Goal: Navigation & Orientation: Find specific page/section

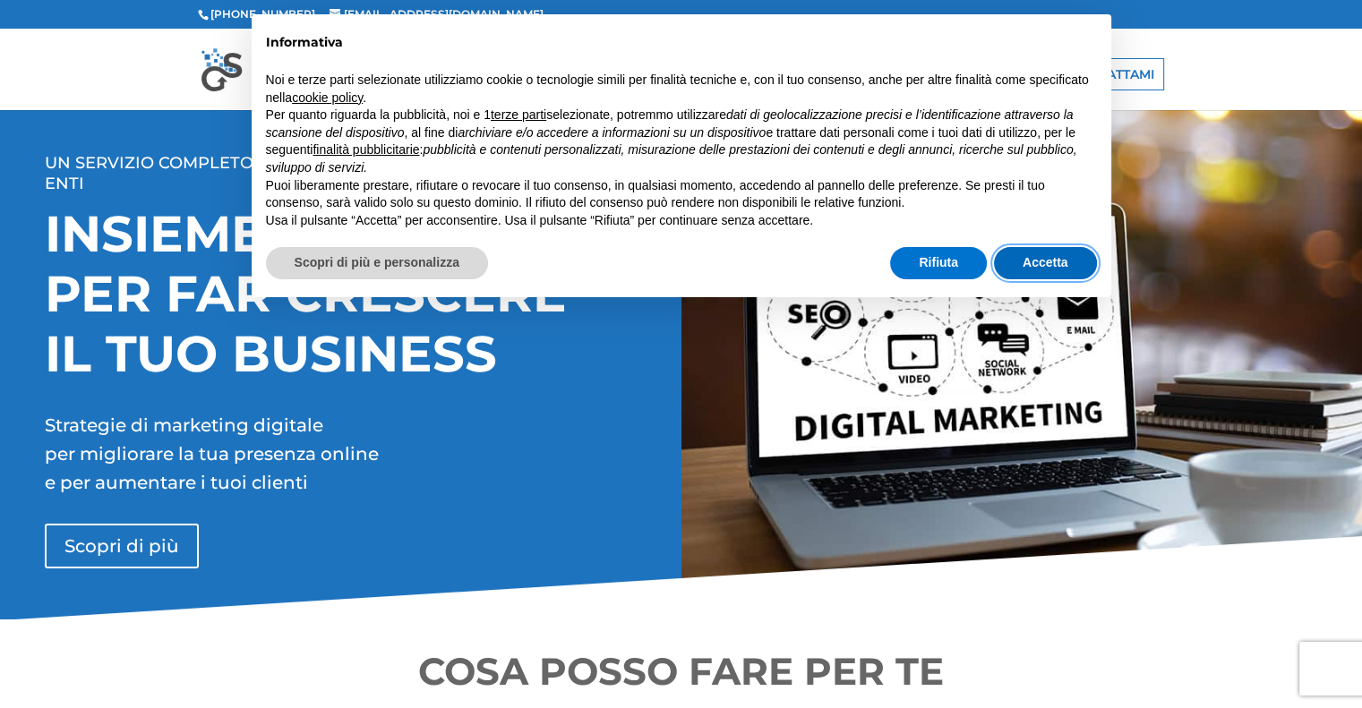
click at [1033, 268] on button "Accetta" at bounding box center [1045, 263] width 103 height 32
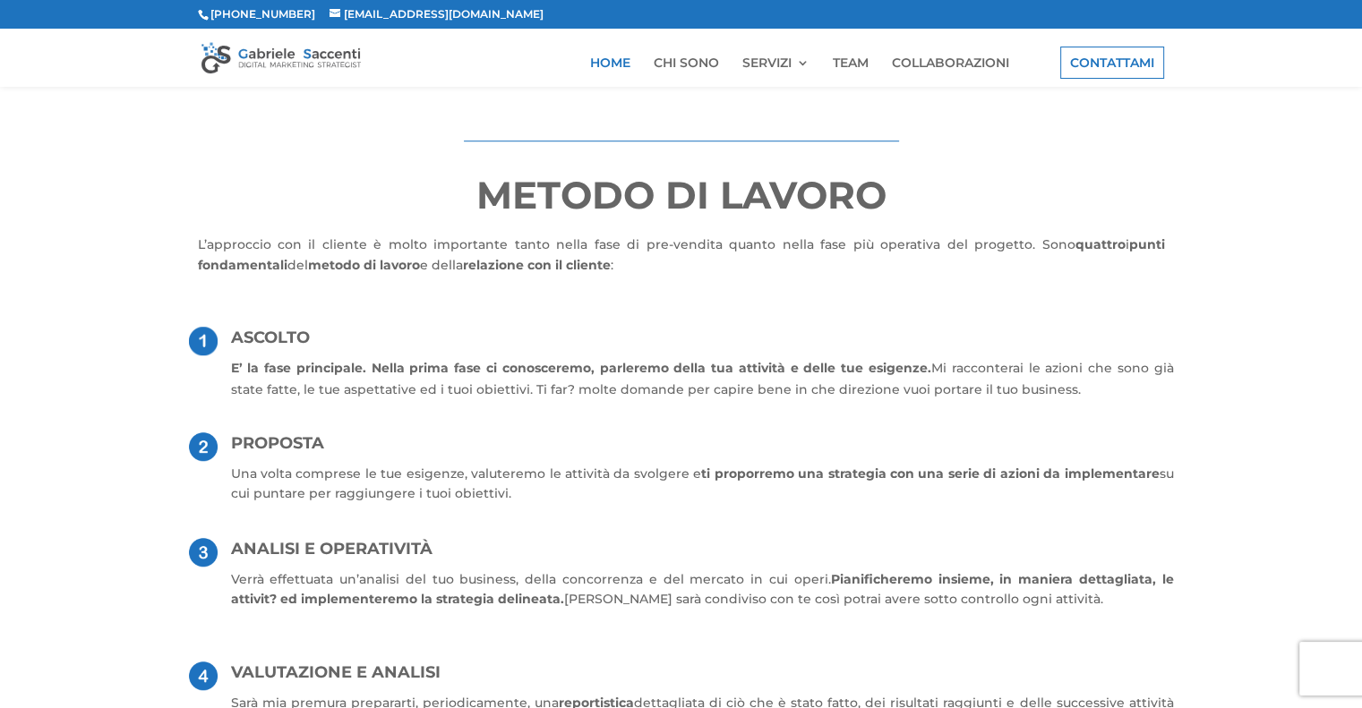
scroll to position [1037, 0]
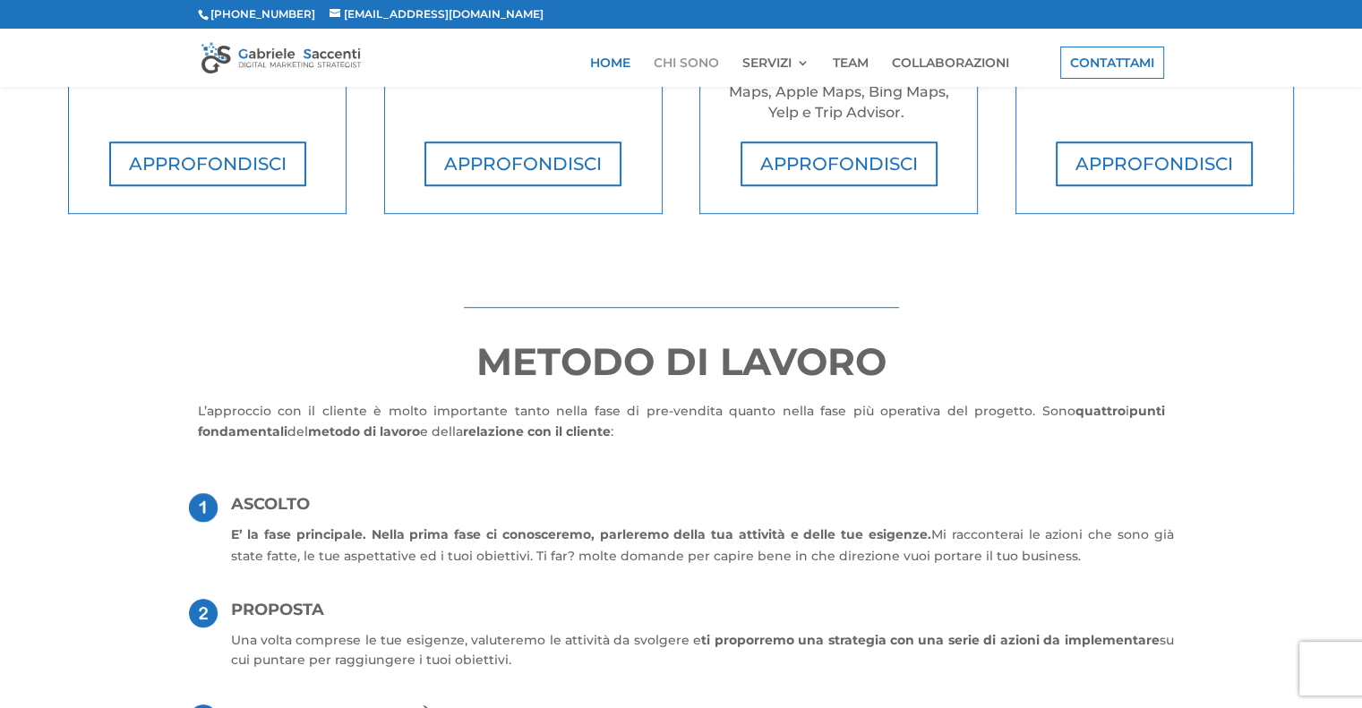
click at [695, 65] on link "CHI SONO" at bounding box center [686, 71] width 65 height 30
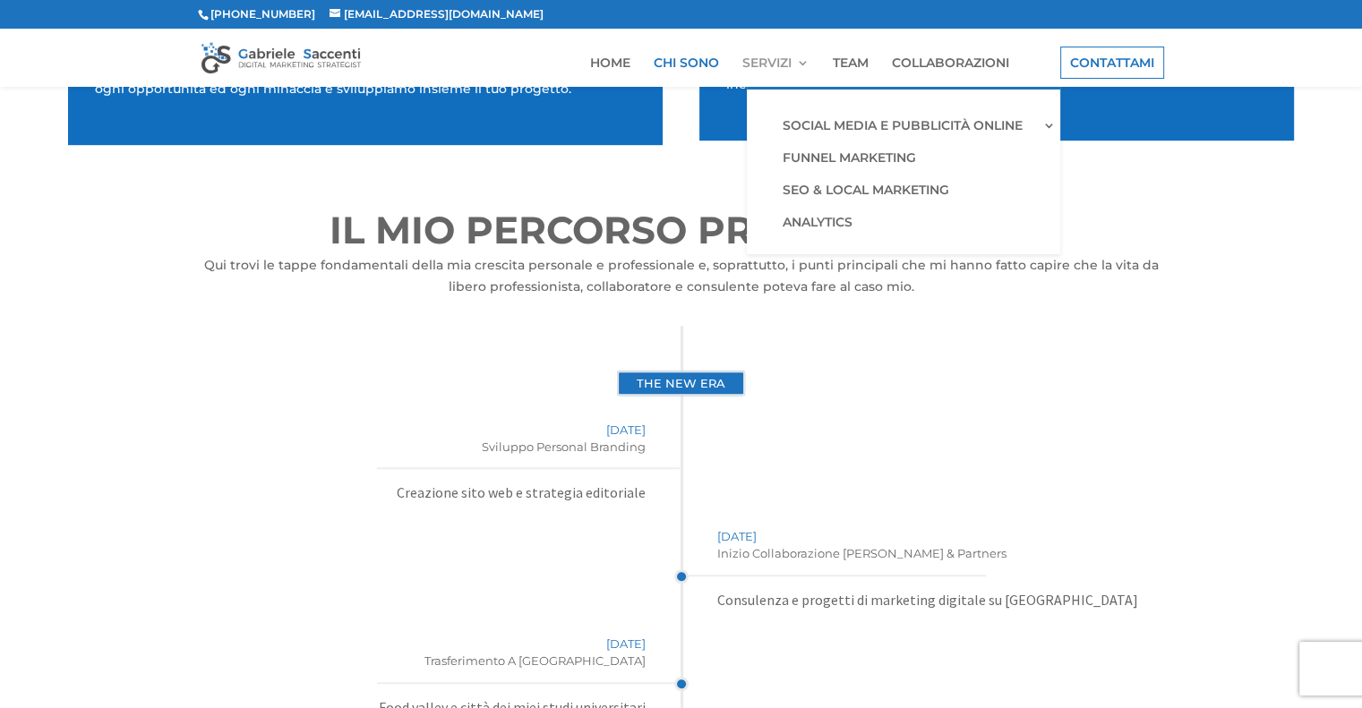
scroll to position [1075, 0]
